Goal: Navigation & Orientation: Find specific page/section

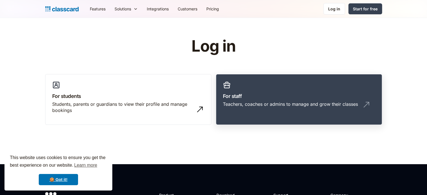
click at [284, 99] on h3 "For staff" at bounding box center [299, 96] width 152 height 8
